Goal: Entertainment & Leisure: Consume media (video, audio)

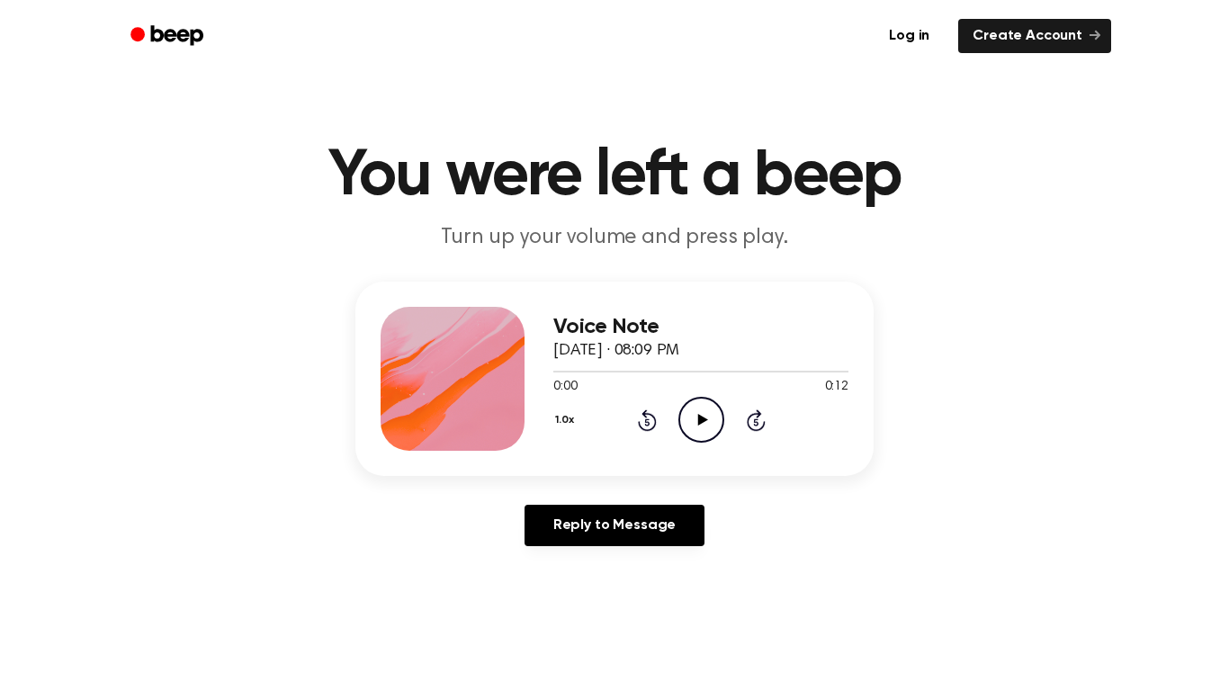
click at [709, 431] on icon "Play Audio" at bounding box center [701, 420] width 46 height 46
click at [716, 429] on icon "Pause Audio" at bounding box center [701, 420] width 46 height 46
click at [715, 427] on icon "Play Audio" at bounding box center [701, 420] width 46 height 46
click at [710, 407] on icon "Play Audio" at bounding box center [701, 420] width 46 height 46
click at [712, 406] on icon "Play Audio" at bounding box center [701, 420] width 46 height 46
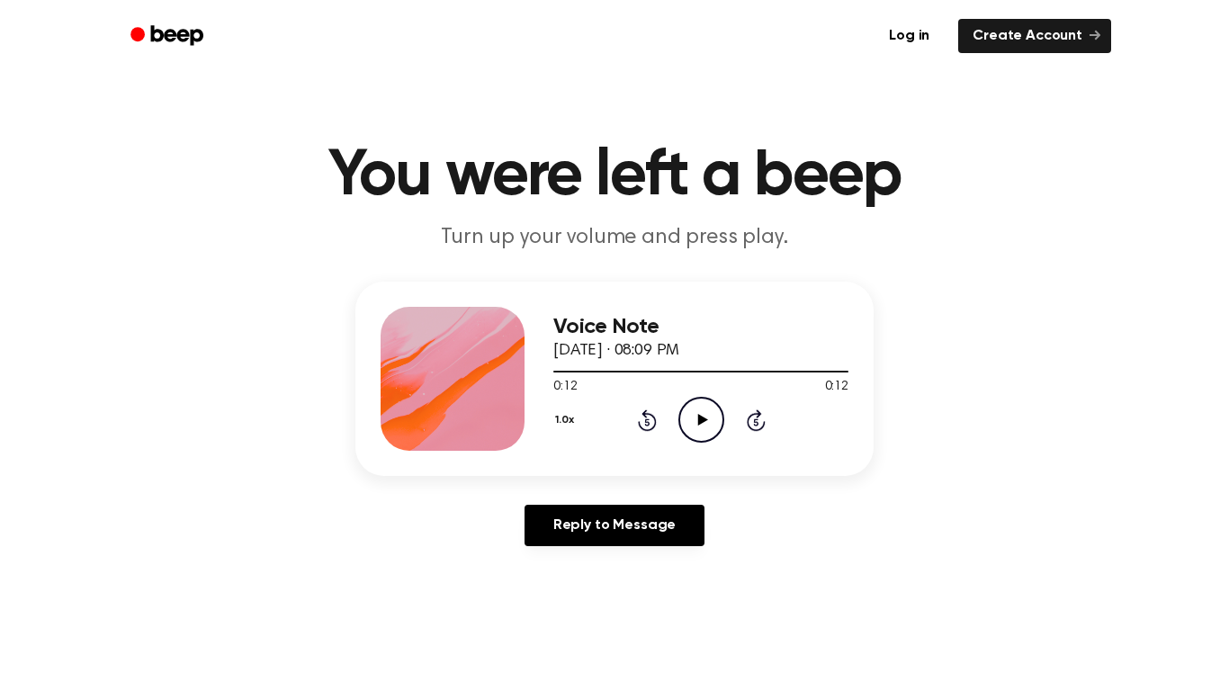
click at [712, 416] on icon "Play Audio" at bounding box center [701, 420] width 46 height 46
click at [710, 415] on icon "Play Audio" at bounding box center [701, 420] width 46 height 46
click at [679, 418] on icon "Play Audio" at bounding box center [701, 420] width 46 height 46
click at [695, 417] on icon "Play Audio" at bounding box center [701, 420] width 46 height 46
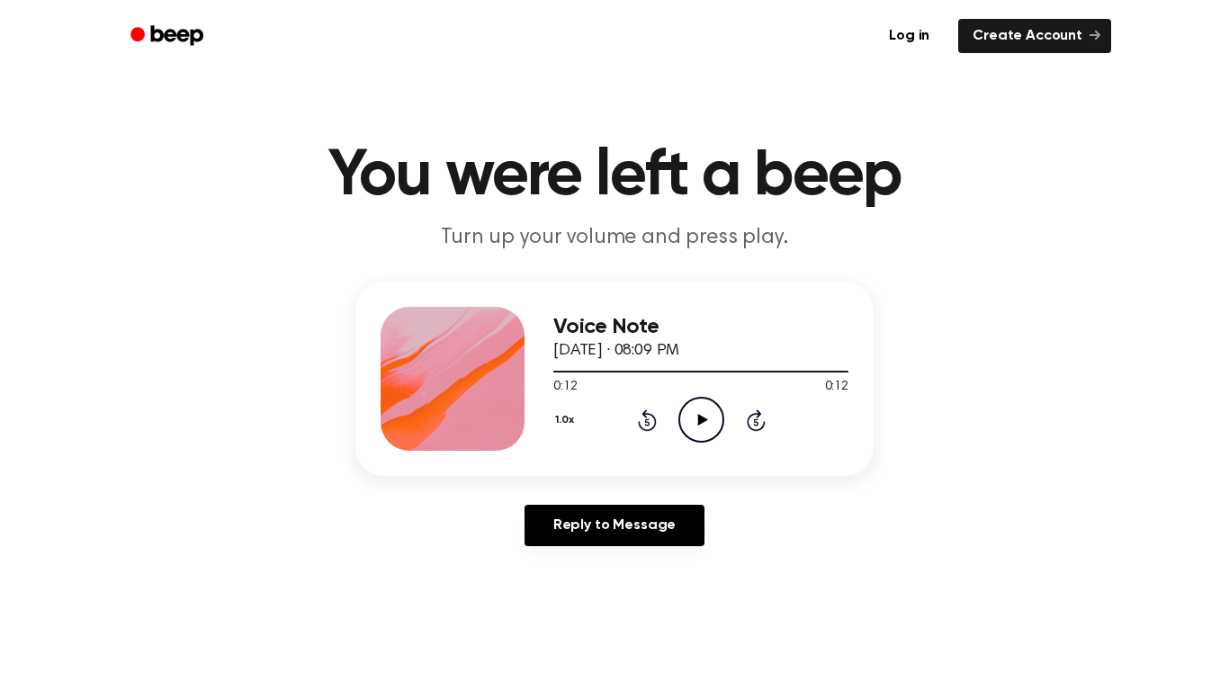
click at [695, 417] on icon "Play Audio" at bounding box center [701, 420] width 46 height 46
click at [679, 348] on span "[DATE] · 08:09 PM" at bounding box center [616, 351] width 126 height 16
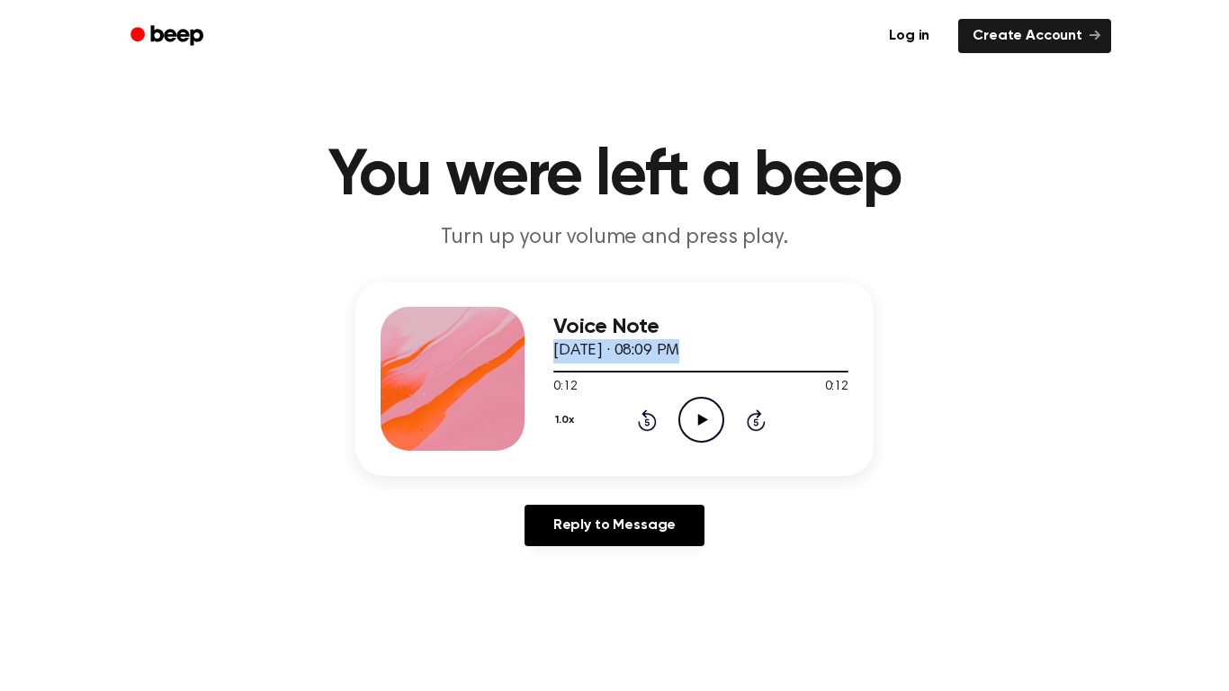
click at [679, 348] on span "[DATE] · 08:09 PM" at bounding box center [616, 351] width 126 height 16
drag, startPoint x: 693, startPoint y: 348, endPoint x: 183, endPoint y: 399, distance: 512.6
click at [183, 399] on div "Voice Note [DATE] · 08:09 PM 0:12 0:12 Your browser does not support the [objec…" at bounding box center [615, 421] width 1186 height 279
click at [669, 390] on div "0:12 0:12" at bounding box center [700, 387] width 295 height 19
click at [728, 360] on div "Voice Note [DATE] · 08:09 PM" at bounding box center [700, 339] width 295 height 49
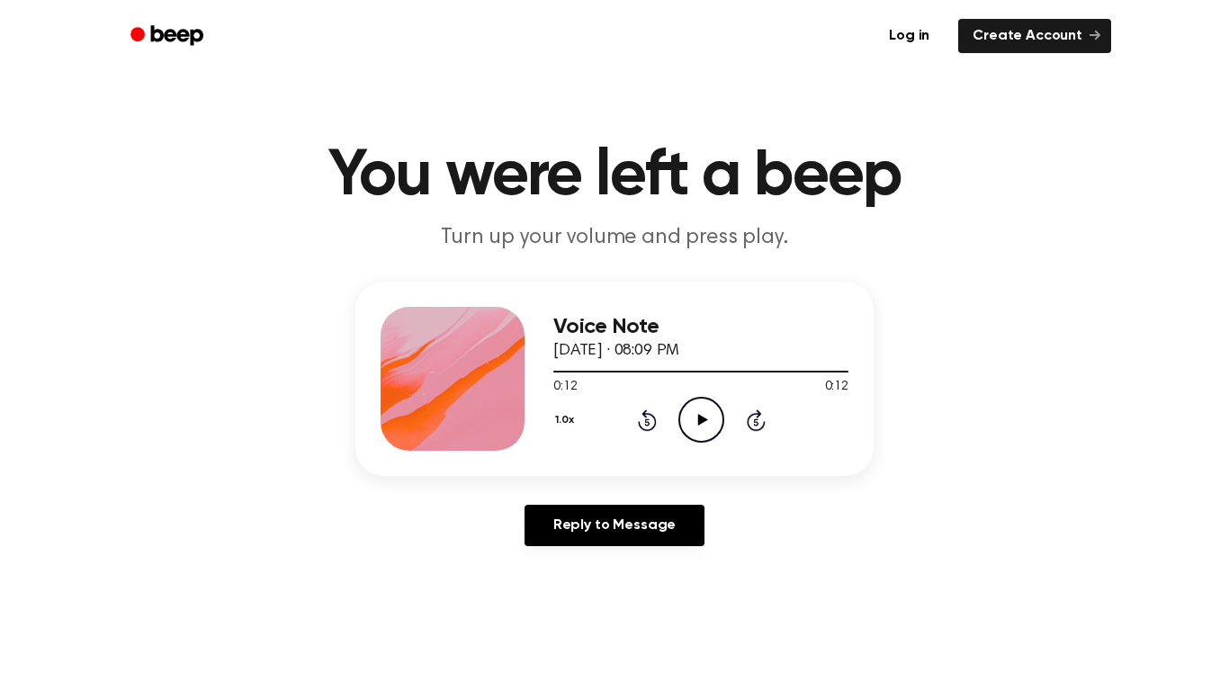
click at [728, 360] on div "Voice Note [DATE] · 08:09 PM" at bounding box center [700, 339] width 295 height 49
click at [1028, 391] on div "Voice Note [DATE] · 08:09 PM 0:12 0:12 Your browser does not support the [objec…" at bounding box center [615, 421] width 1186 height 279
click at [706, 412] on icon "Play Audio" at bounding box center [701, 420] width 46 height 46
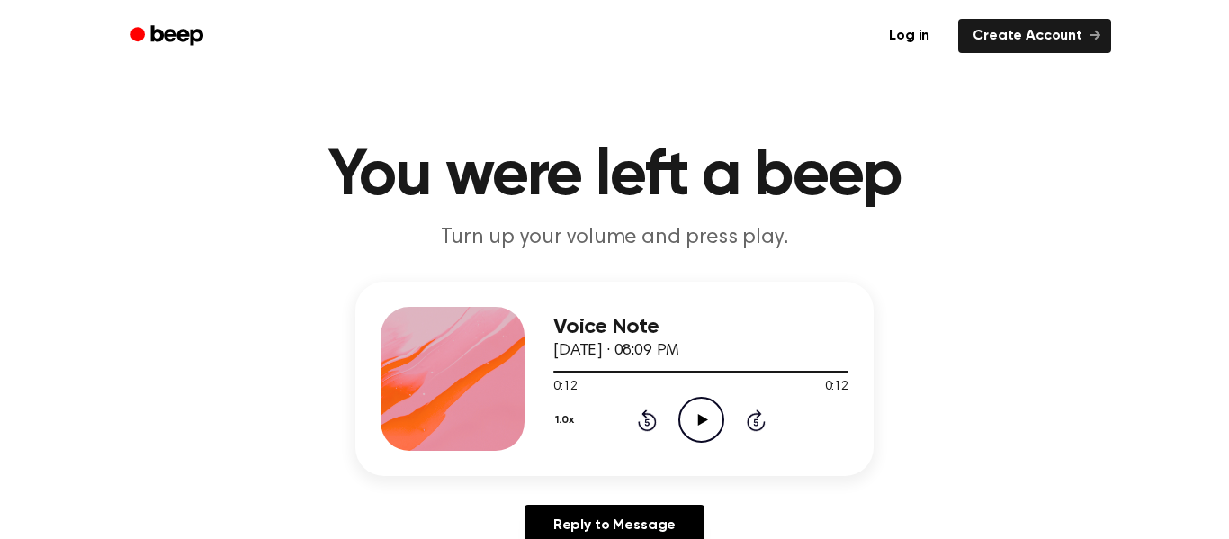
click at [1155, 316] on div "Voice Note [DATE] · 08:09 PM 0:12 0:12 Your browser does not support the [objec…" at bounding box center [615, 421] width 1186 height 279
